Goal: Navigation & Orientation: Find specific page/section

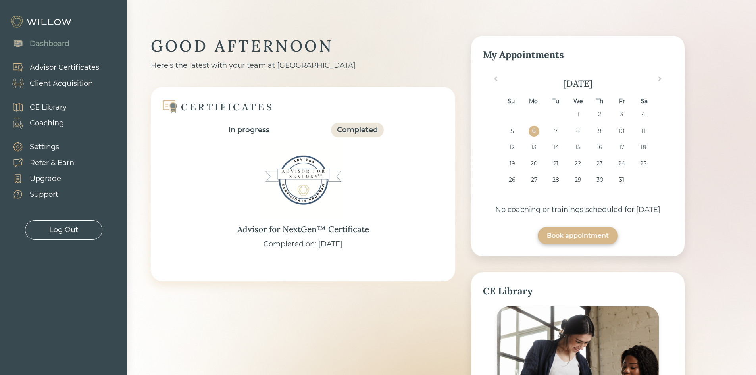
click at [69, 85] on div "Client Acquisition" at bounding box center [61, 83] width 63 height 11
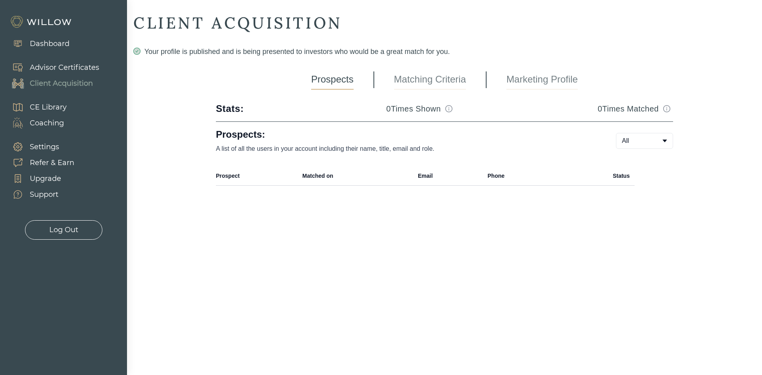
click at [411, 76] on link "Matching Criteria" at bounding box center [430, 80] width 72 height 20
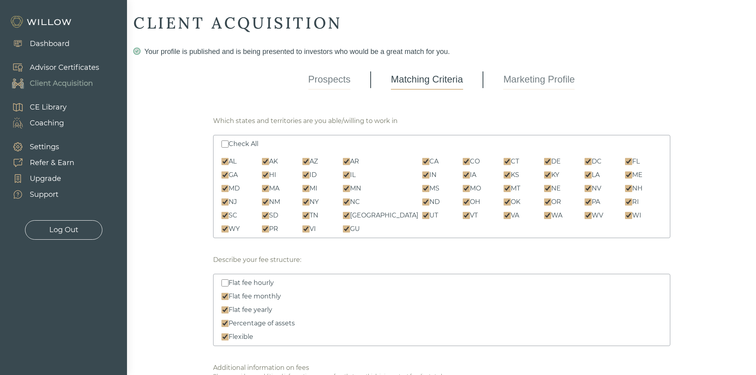
click at [526, 83] on link "Marketing Profile" at bounding box center [538, 80] width 71 height 20
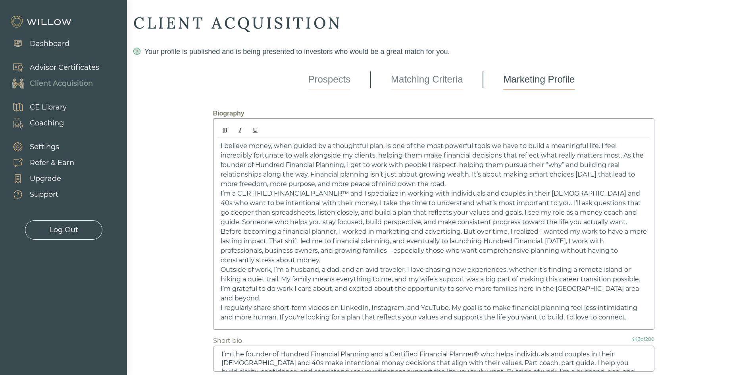
click at [337, 78] on link "Prospects" at bounding box center [330, 80] width 42 height 20
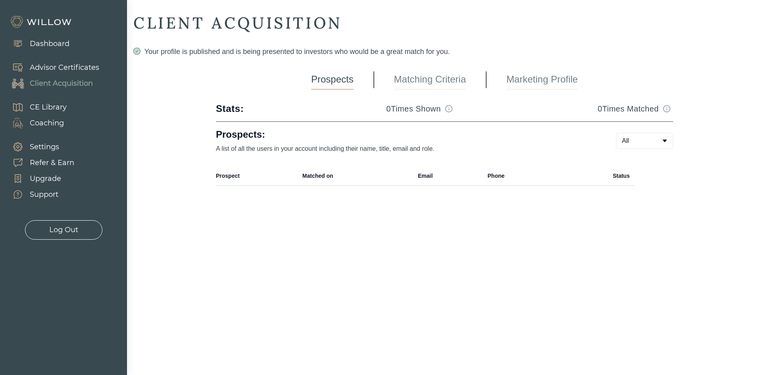
click at [61, 41] on div "Dashboard" at bounding box center [50, 44] width 40 height 11
